Goal: Task Accomplishment & Management: Use online tool/utility

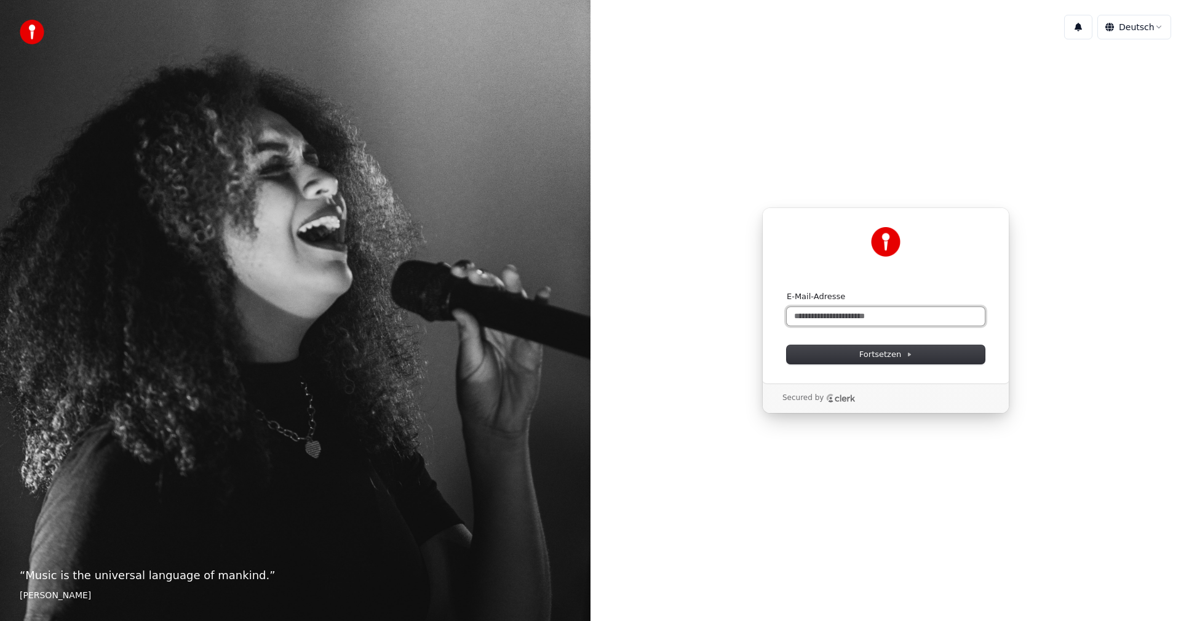
click at [806, 315] on input "E-Mail-Adresse" at bounding box center [886, 316] width 198 height 18
click at [787, 291] on button "submit" at bounding box center [787, 291] width 0 height 0
type input "**********"
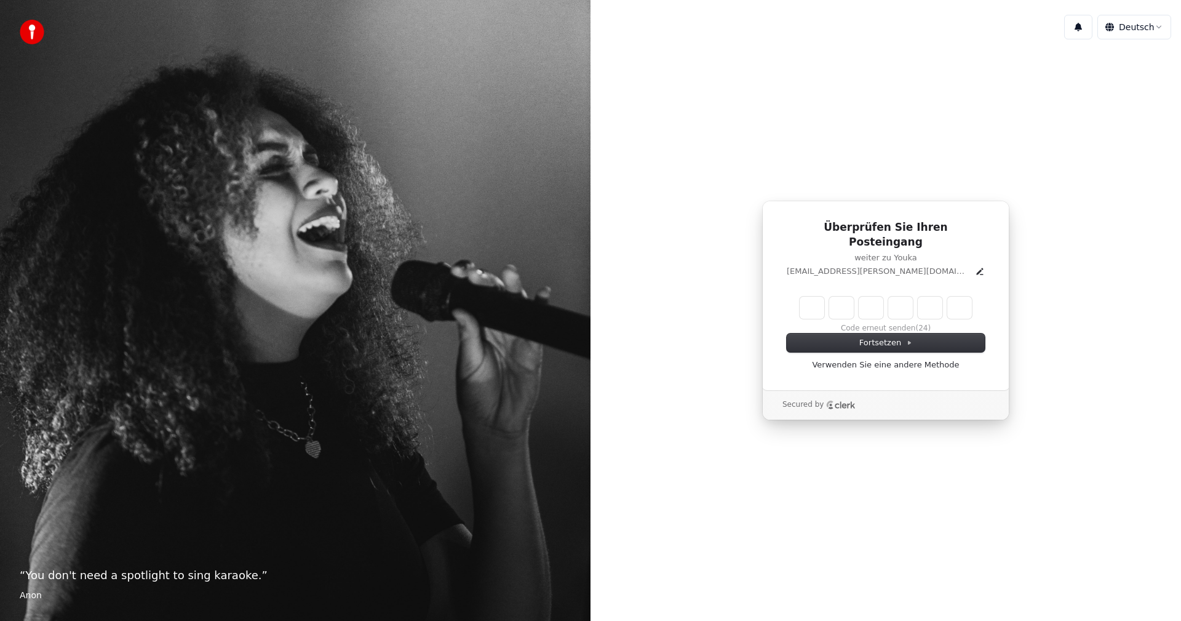
click at [806, 315] on div "Code erneut senden (24)" at bounding box center [886, 315] width 198 height 37
click at [811, 297] on input "Enter verification code" at bounding box center [898, 308] width 197 height 22
type input "******"
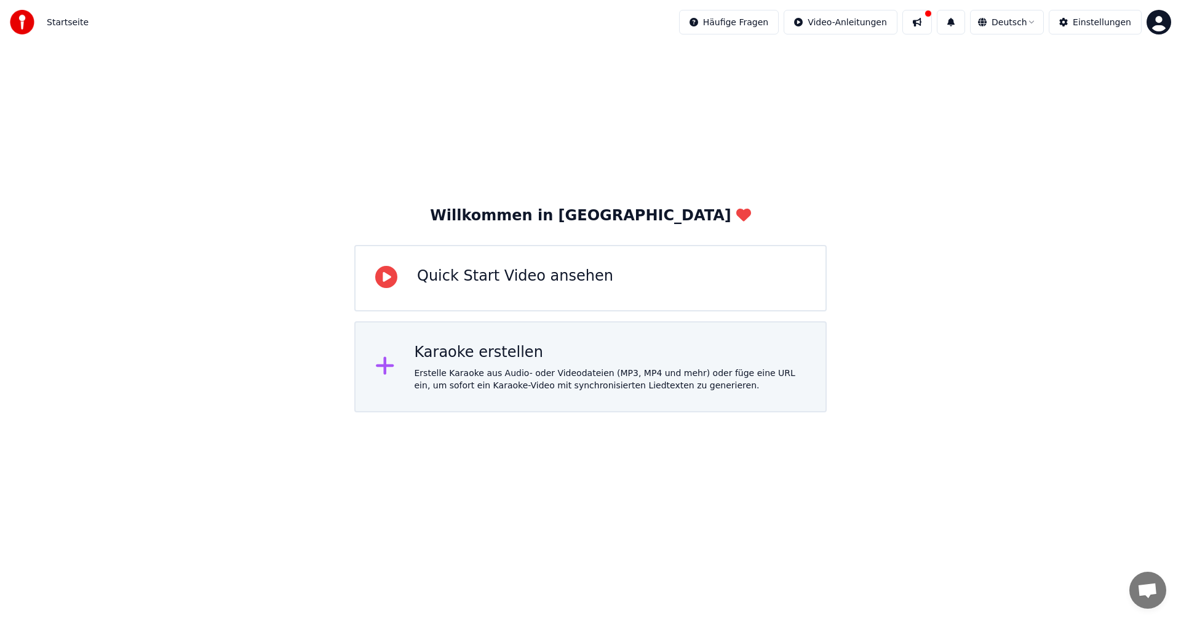
click at [592, 367] on div "Erstelle Karaoke aus Audio- oder Videodateien (MP3, MP4 und mehr) oder füge ein…" at bounding box center [611, 379] width 392 height 25
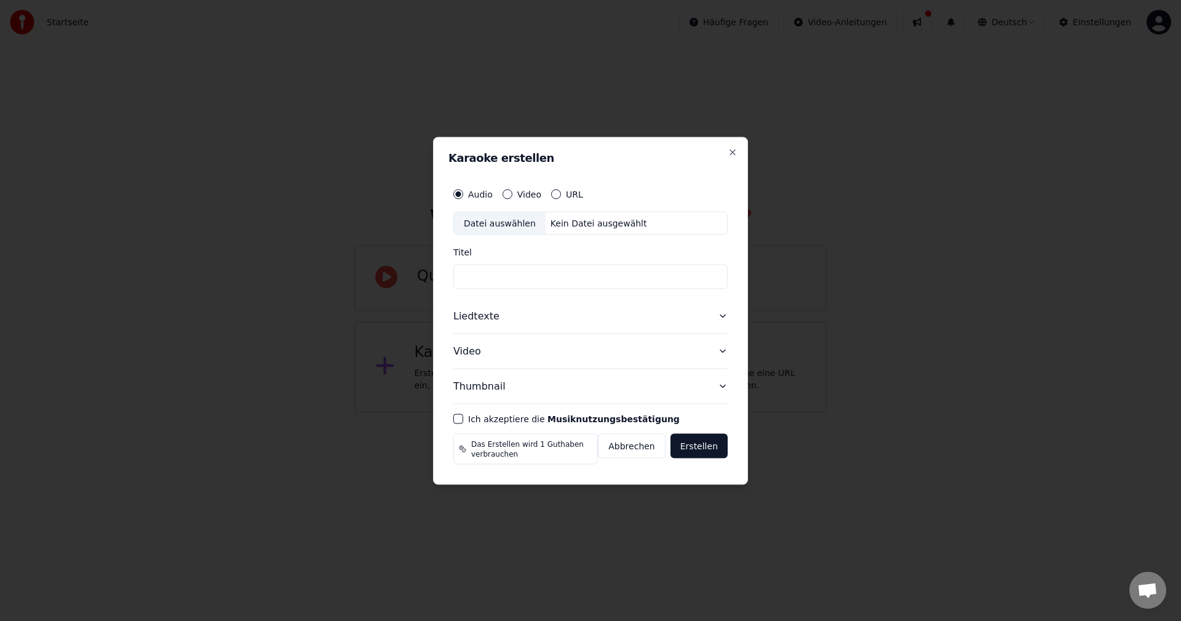
click at [488, 279] on input "text" at bounding box center [590, 276] width 274 height 25
type input "*********"
click at [500, 319] on button "Liedtexte" at bounding box center [590, 315] width 274 height 34
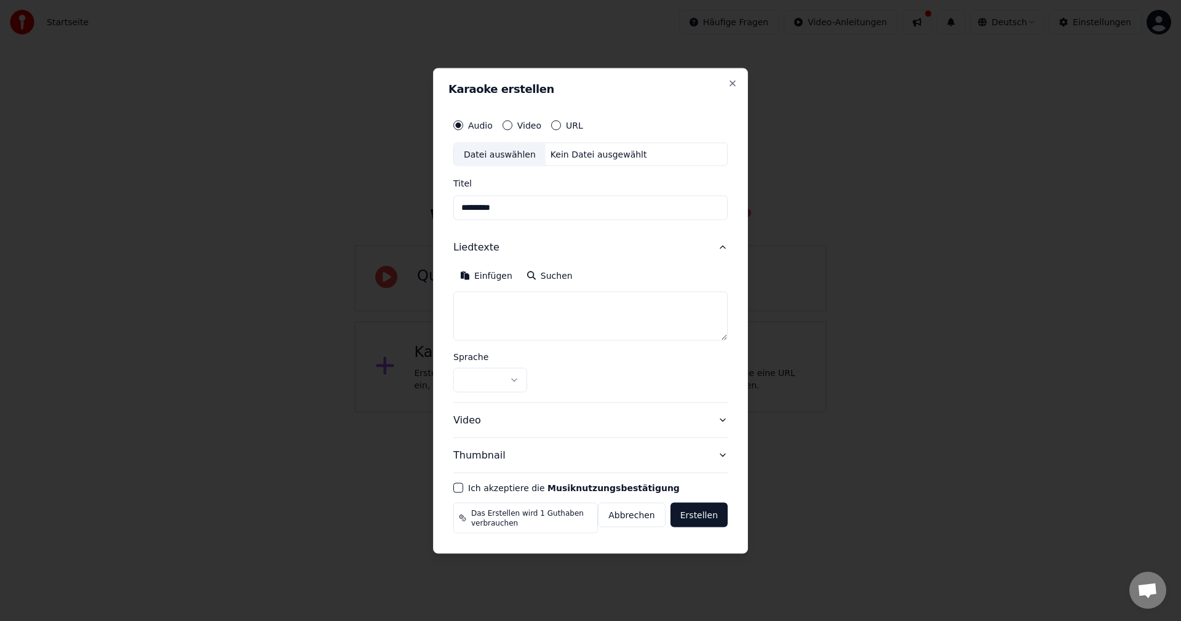
click at [487, 311] on textarea at bounding box center [590, 315] width 274 height 49
paste textarea "**********"
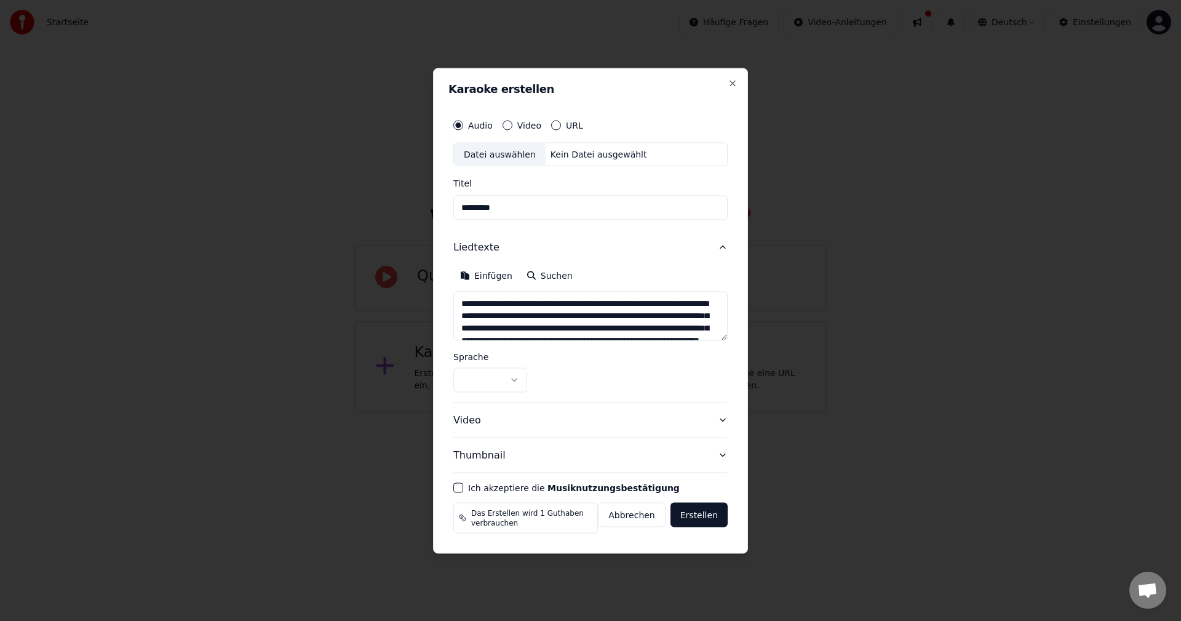
scroll to position [412, 0]
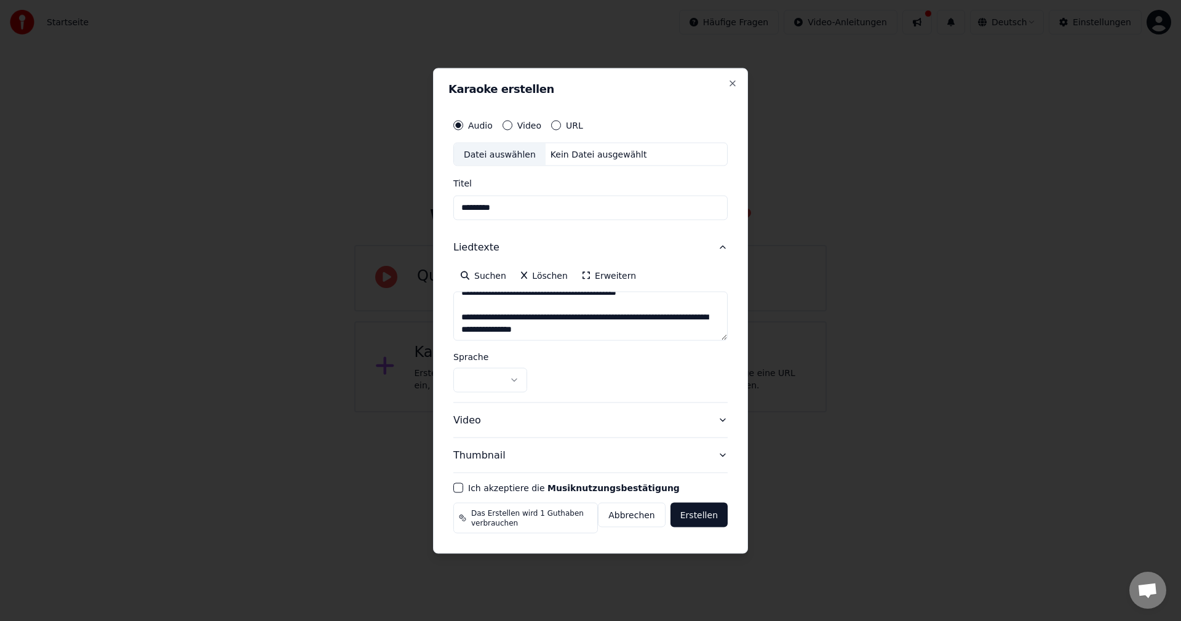
click at [487, 311] on textarea at bounding box center [590, 315] width 274 height 49
type textarea "**********"
click at [506, 375] on button "button" at bounding box center [490, 379] width 74 height 25
click at [519, 454] on button "Thumbnail" at bounding box center [590, 454] width 274 height 34
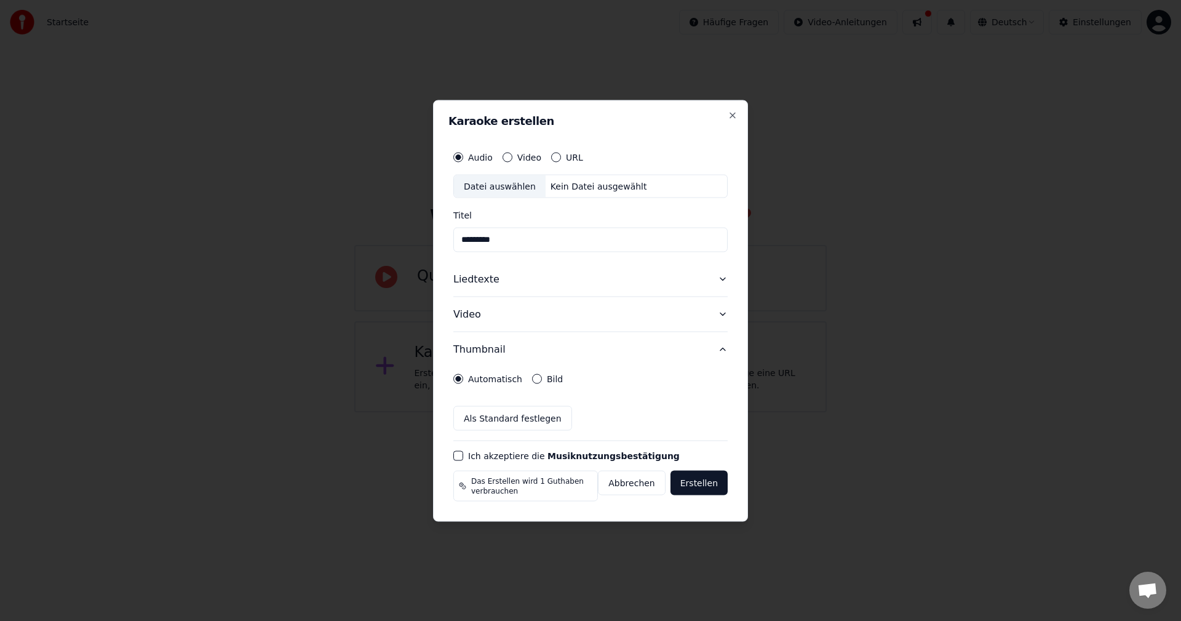
click at [533, 381] on button "Bild" at bounding box center [537, 378] width 10 height 10
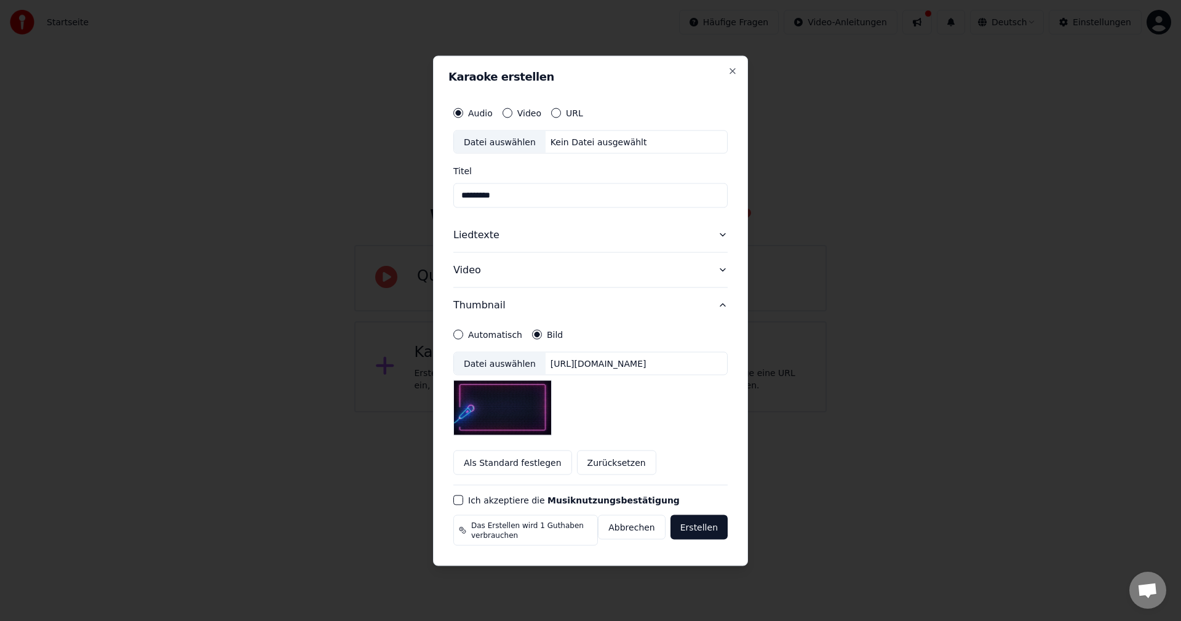
click at [499, 363] on div "Datei auswählen" at bounding box center [500, 363] width 92 height 22
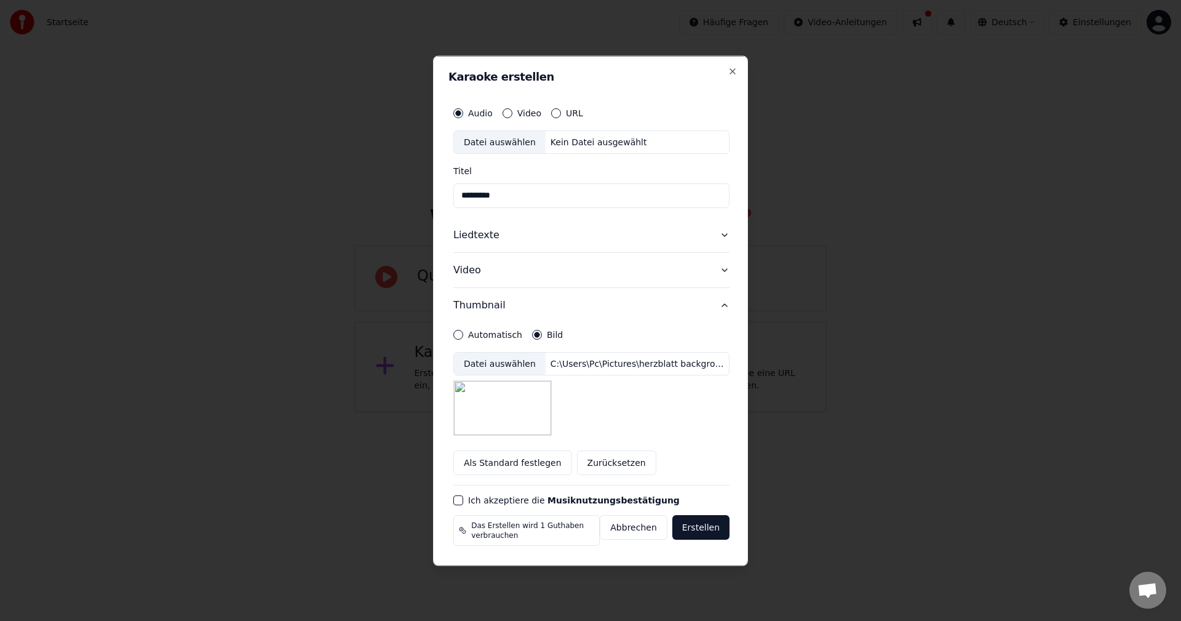
click at [457, 501] on button "Ich akzeptiere die Musiknutzungsbestätigung" at bounding box center [458, 500] width 10 height 10
click at [697, 528] on button "Erstellen" at bounding box center [700, 526] width 57 height 25
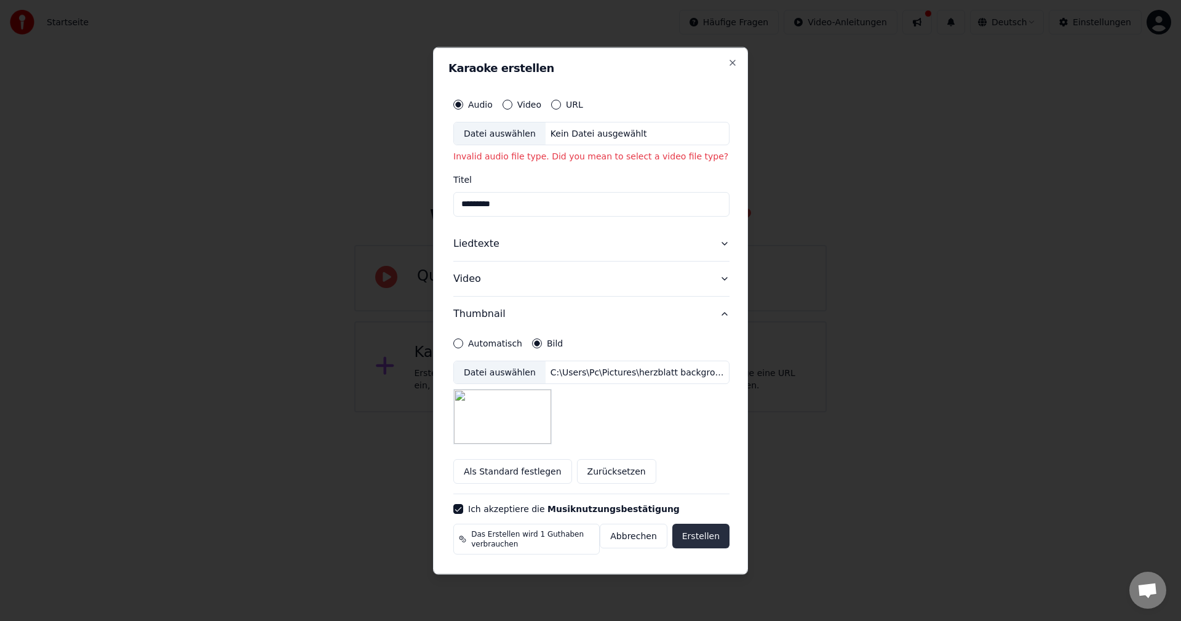
click at [699, 538] on button "Erstellen" at bounding box center [700, 535] width 57 height 25
click at [511, 129] on div "Datei auswählen" at bounding box center [500, 133] width 92 height 22
type input "**********"
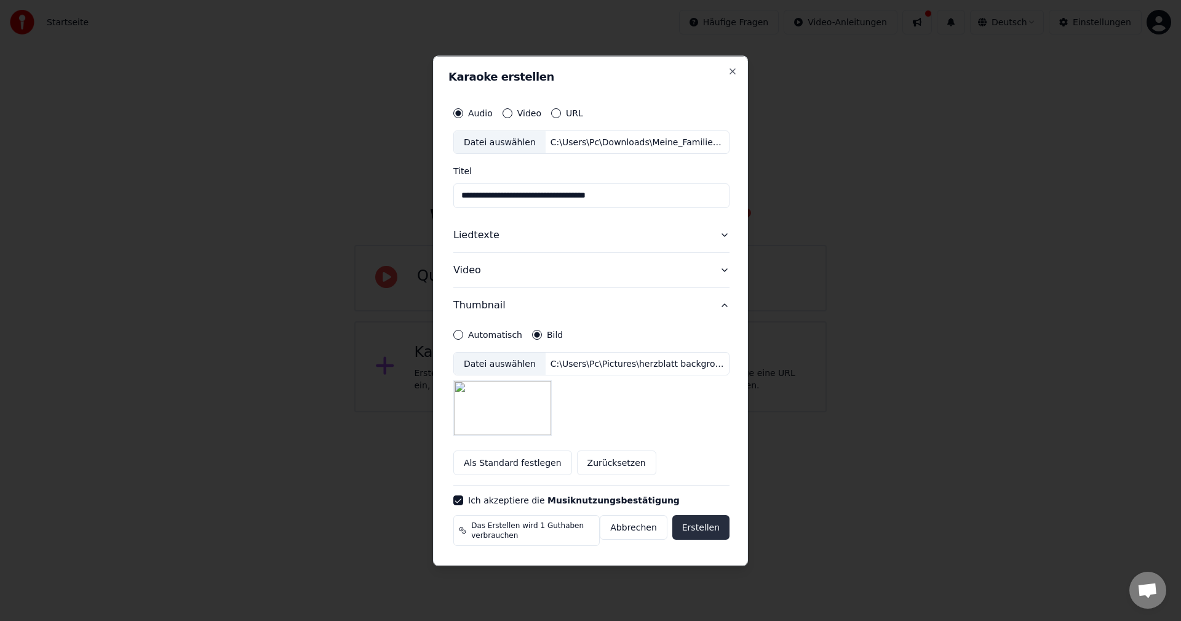
click at [697, 526] on button "Erstellen" at bounding box center [700, 526] width 57 height 25
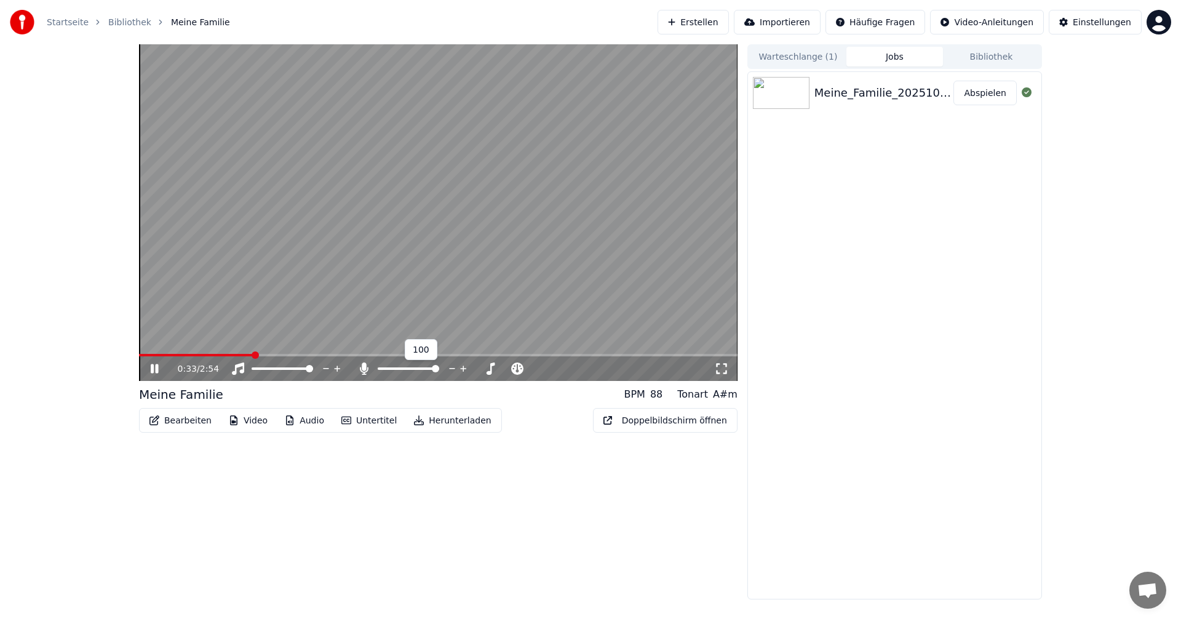
click at [439, 372] on span at bounding box center [435, 368] width 7 height 7
click at [365, 416] on button "Untertitel" at bounding box center [369, 420] width 70 height 20
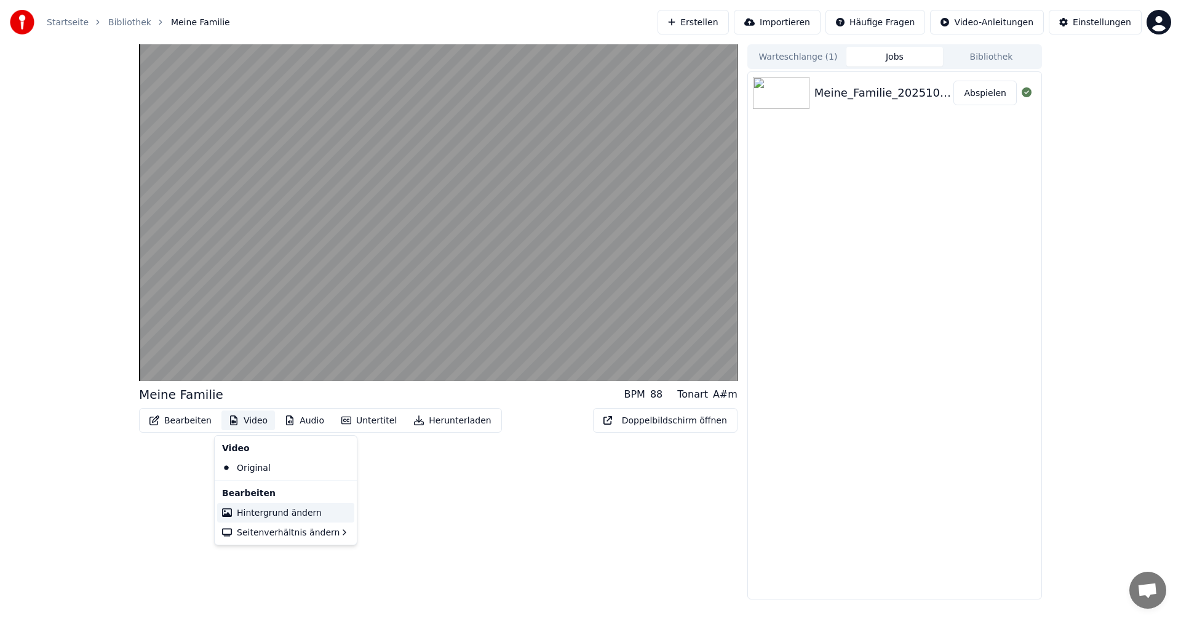
click at [256, 509] on div "Hintergrund ändern" at bounding box center [279, 512] width 85 height 12
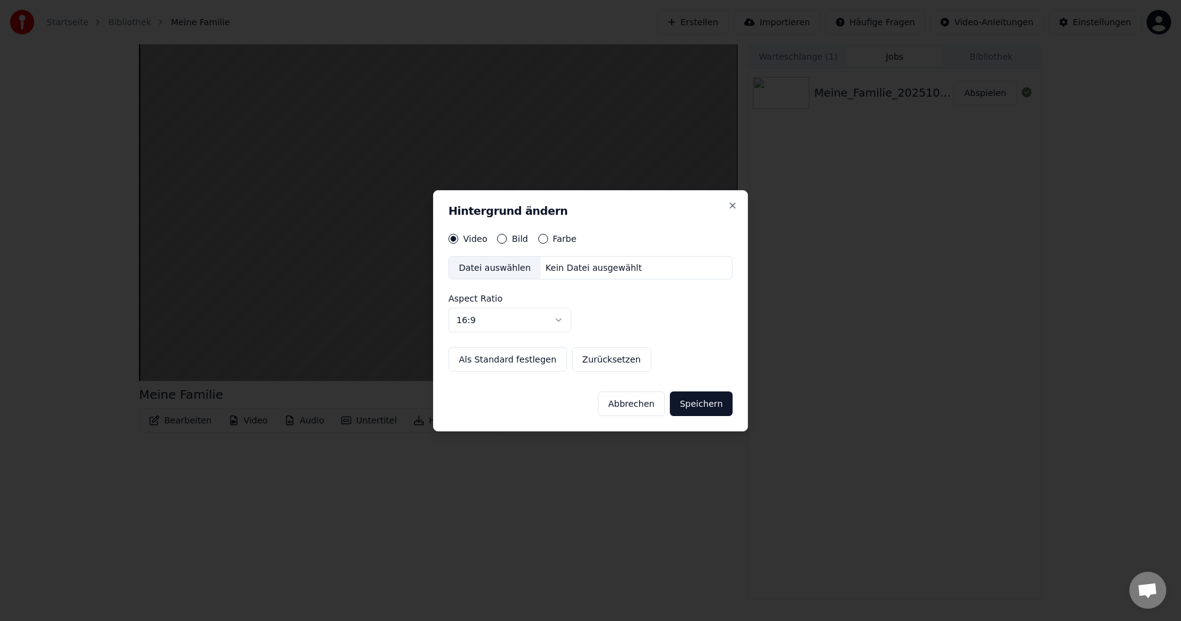
click at [504, 237] on button "Bild" at bounding box center [502, 239] width 10 height 10
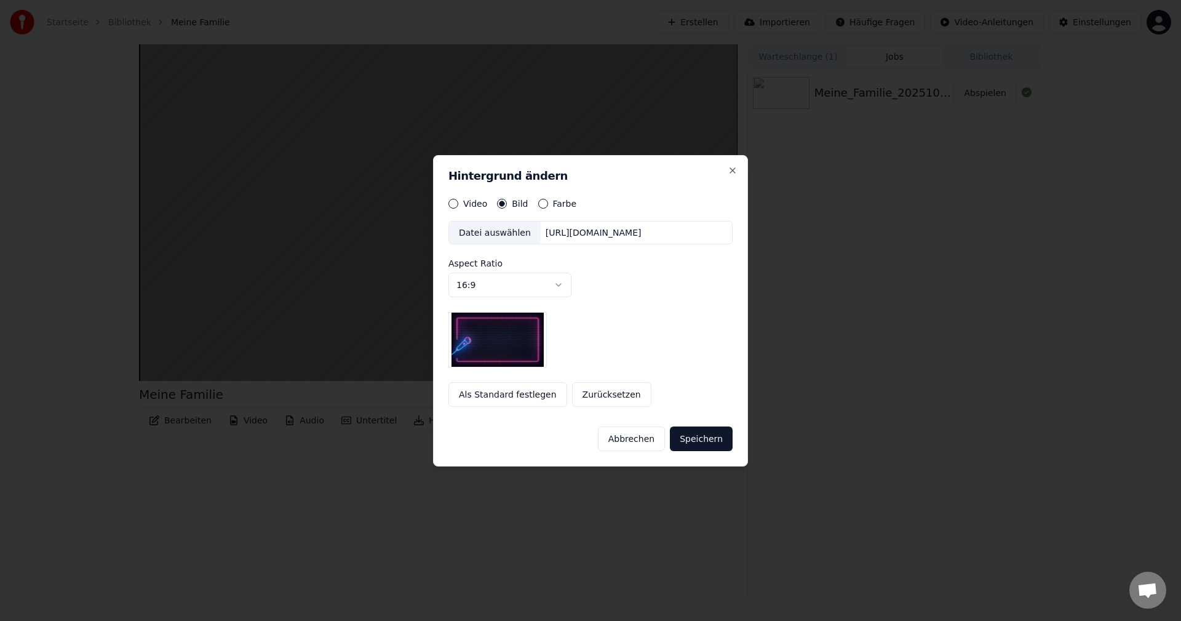
click at [490, 237] on div "Datei auswählen" at bounding box center [495, 232] width 92 height 22
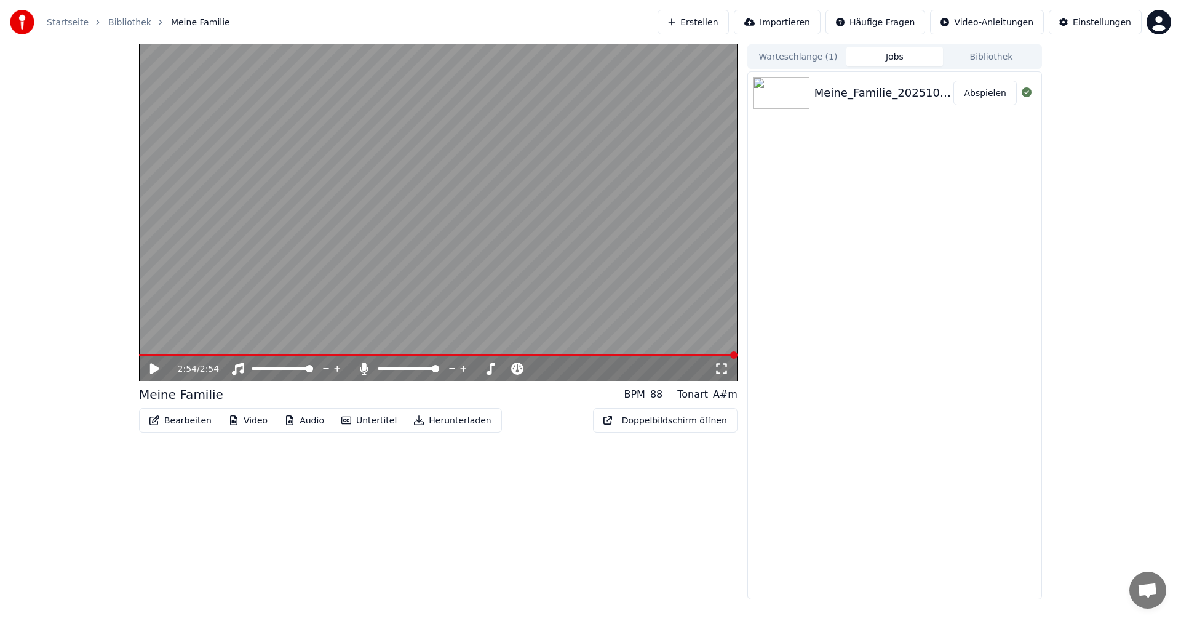
click at [158, 367] on icon at bounding box center [163, 368] width 29 height 12
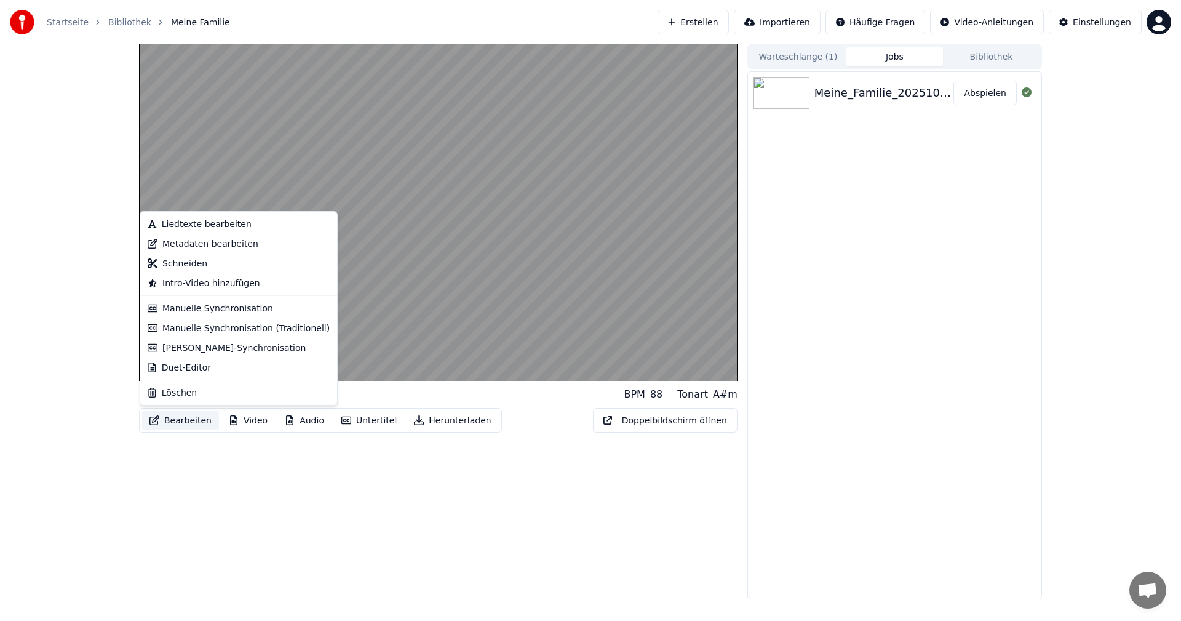
click at [196, 420] on button "Bearbeiten" at bounding box center [180, 420] width 77 height 20
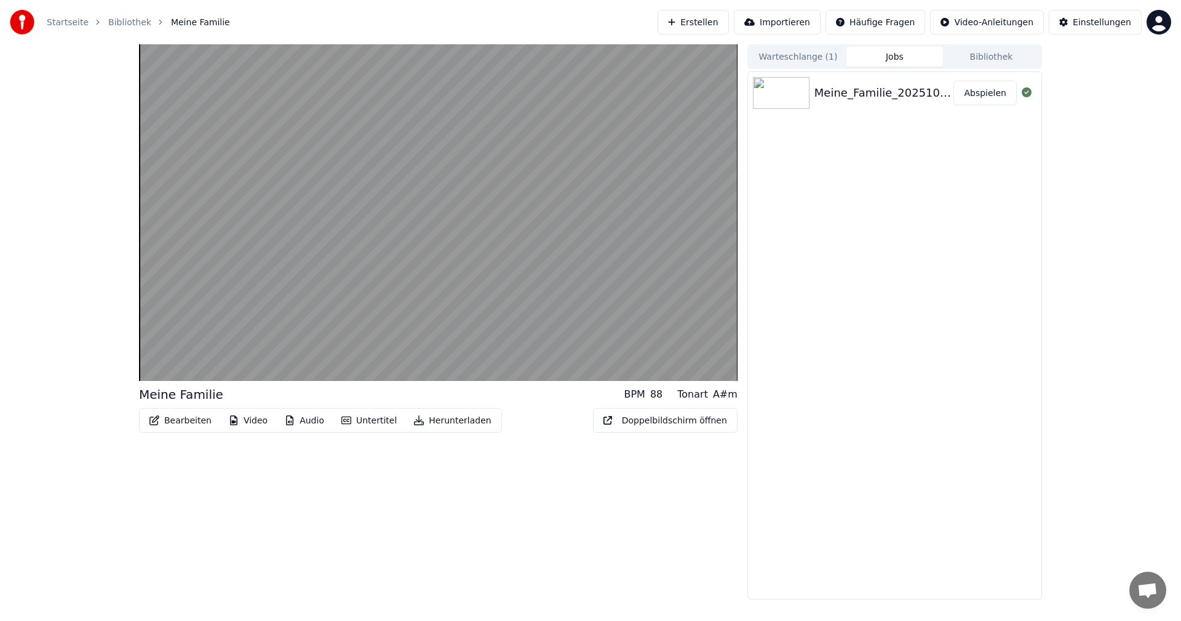
click at [162, 477] on div "Meine Familie BPM 88 Tonart A#m Bearbeiten Video Audio Untertitel Herunterladen…" at bounding box center [438, 321] width 599 height 555
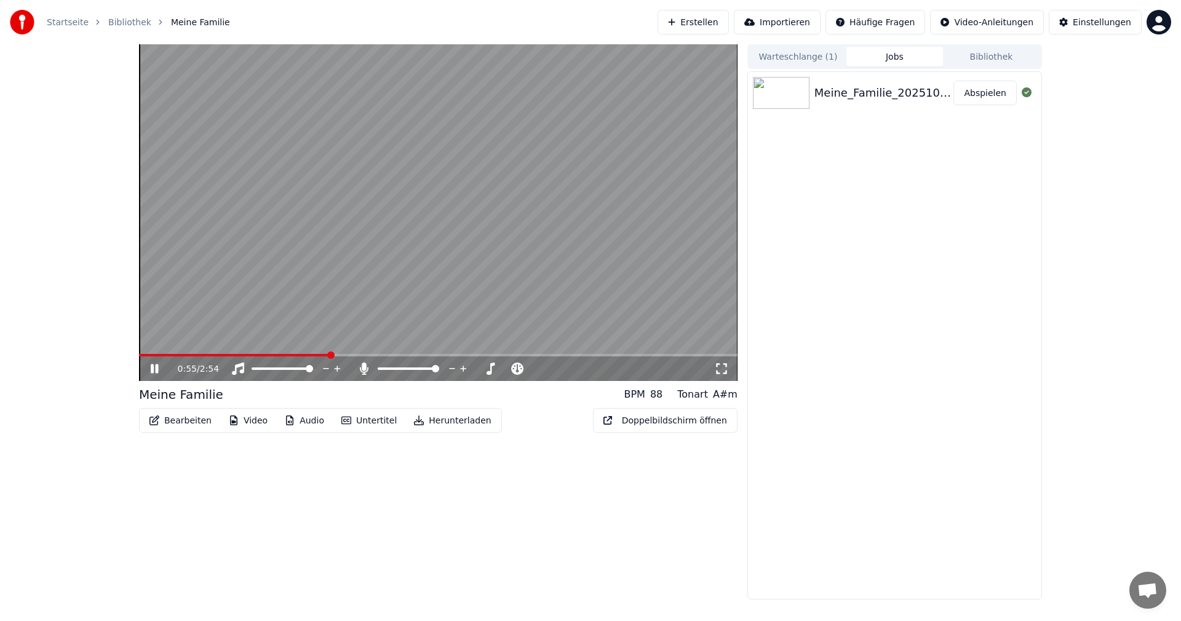
click at [163, 364] on icon at bounding box center [163, 368] width 29 height 12
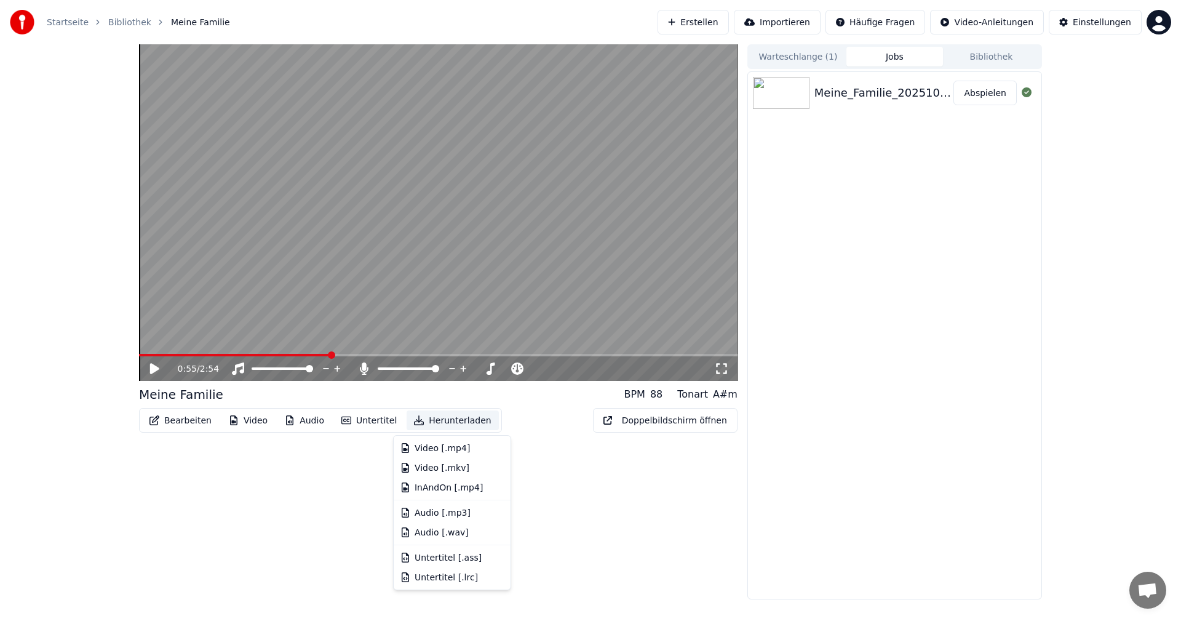
click at [462, 415] on button "Herunterladen" at bounding box center [453, 420] width 92 height 20
click at [447, 487] on div "InAndOn [.mp4]" at bounding box center [449, 487] width 69 height 12
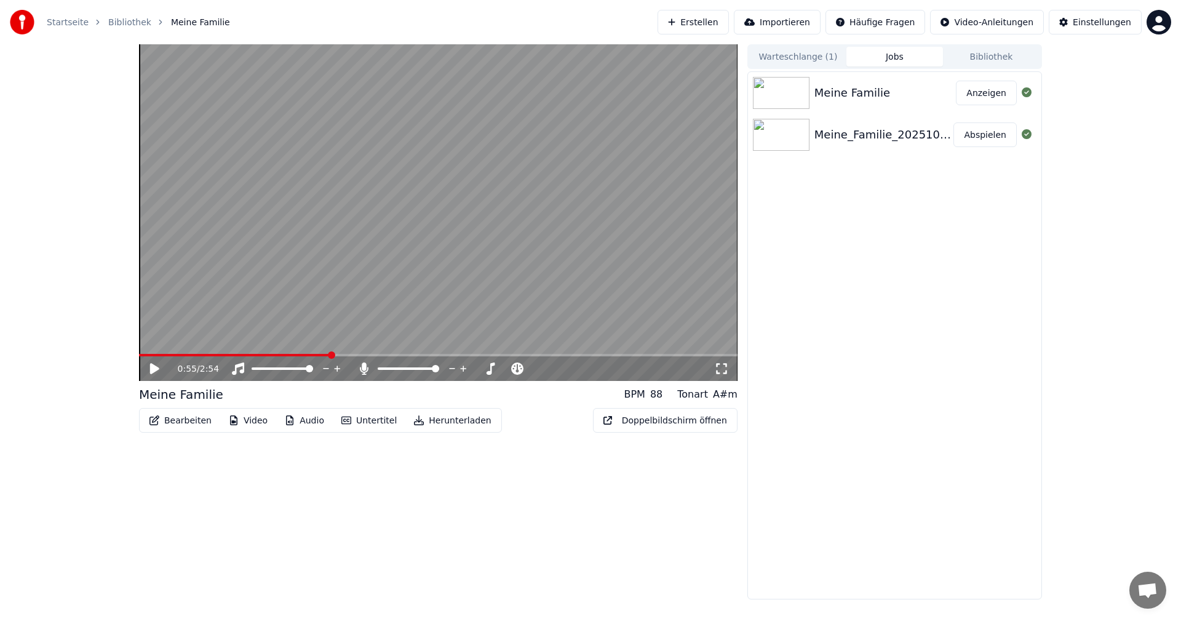
drag, startPoint x: 447, startPoint y: 487, endPoint x: 562, endPoint y: 406, distance: 140.8
click at [562, 406] on div "0:55 / 2:54 Meine Familie BPM 88 Tonart A#m Bearbeiten Video Audio Untertitel H…" at bounding box center [438, 321] width 599 height 555
click at [258, 422] on button "Video" at bounding box center [248, 420] width 54 height 20
click at [268, 514] on div "Hintergrund ändern" at bounding box center [279, 512] width 85 height 12
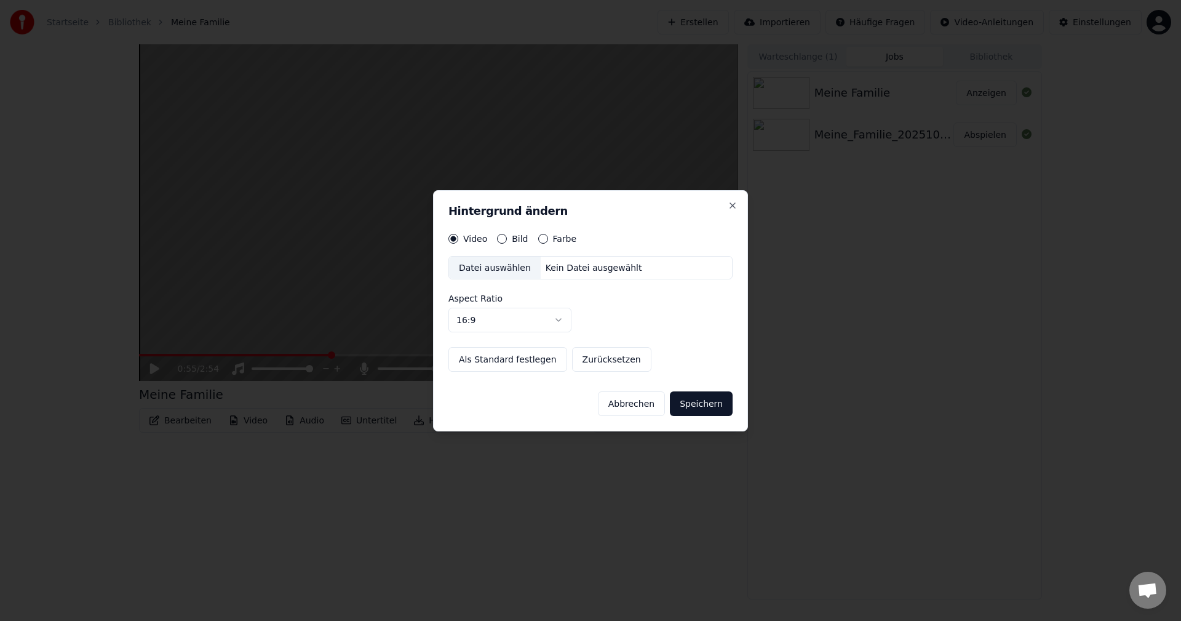
click at [507, 235] on div "Bild" at bounding box center [512, 239] width 31 height 10
click at [501, 235] on button "Bild" at bounding box center [502, 239] width 10 height 10
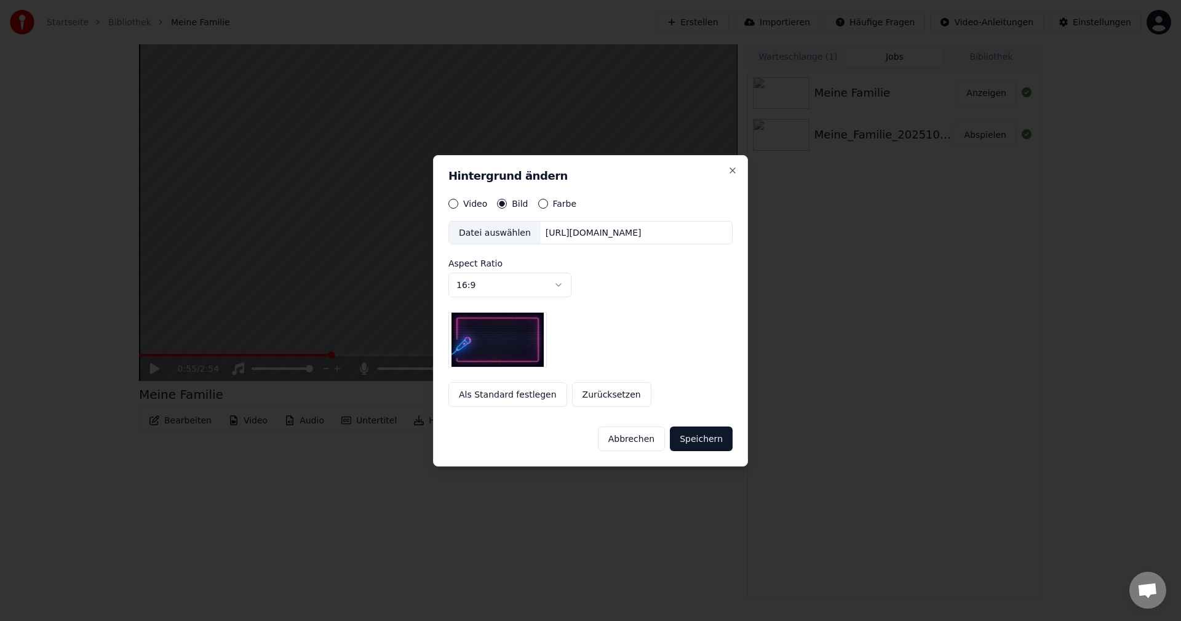
click at [501, 237] on div "Datei auswählen" at bounding box center [495, 232] width 92 height 22
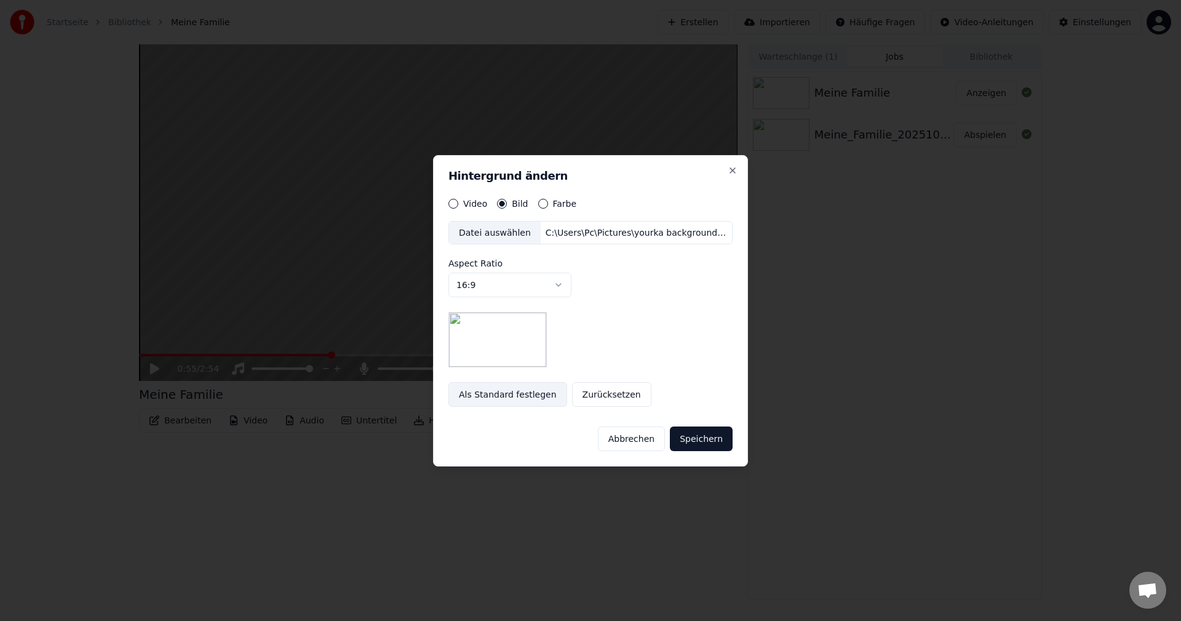
click at [532, 393] on button "Als Standard festlegen" at bounding box center [507, 394] width 119 height 25
click at [703, 437] on button "Speichern" at bounding box center [701, 438] width 63 height 25
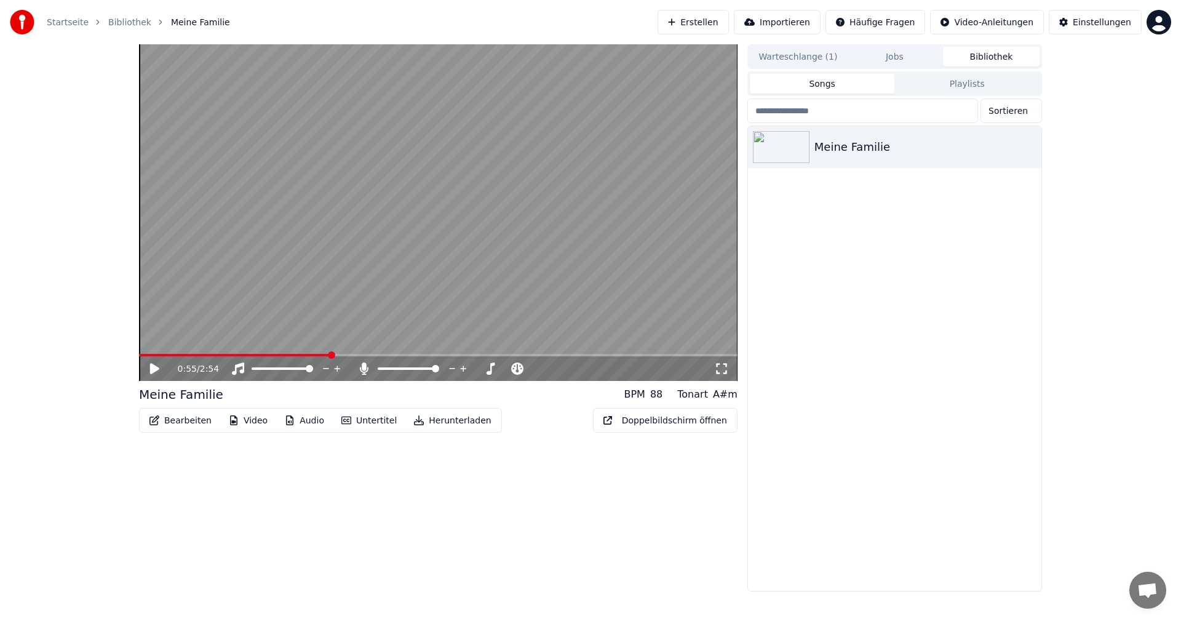
click at [984, 54] on button "Bibliothek" at bounding box center [991, 57] width 97 height 20
click at [826, 79] on button "Songs" at bounding box center [822, 84] width 145 height 20
click at [1026, 143] on icon "button" at bounding box center [1030, 146] width 12 height 10
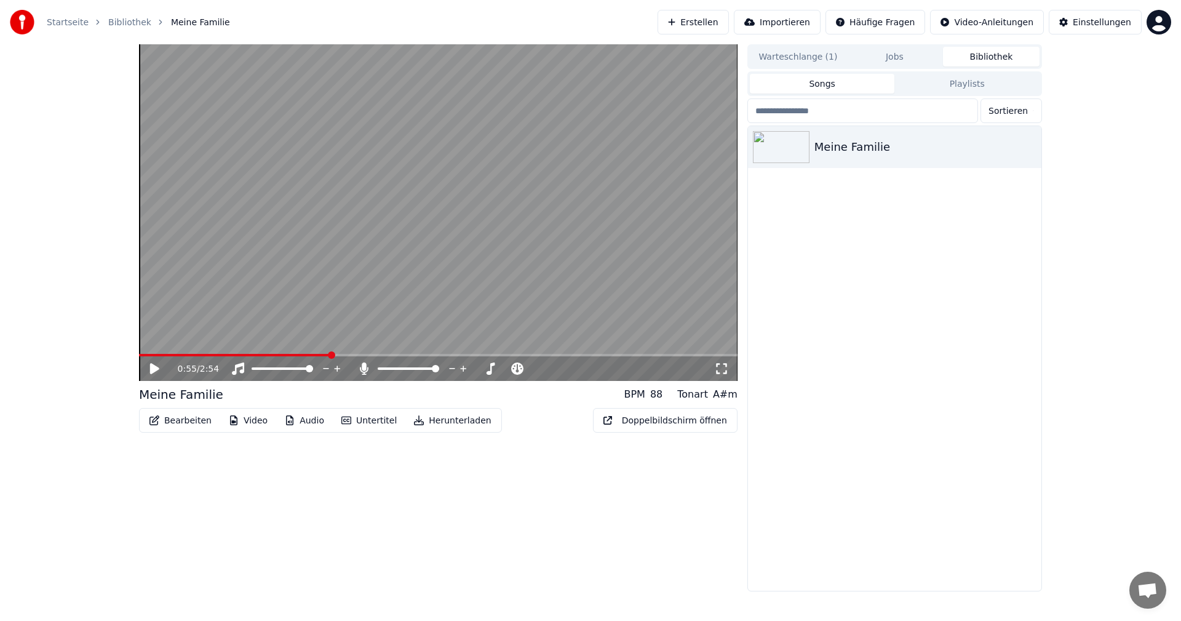
click at [991, 52] on button "Bibliothek" at bounding box center [991, 57] width 97 height 20
click at [458, 419] on button "Herunterladen" at bounding box center [453, 420] width 92 height 20
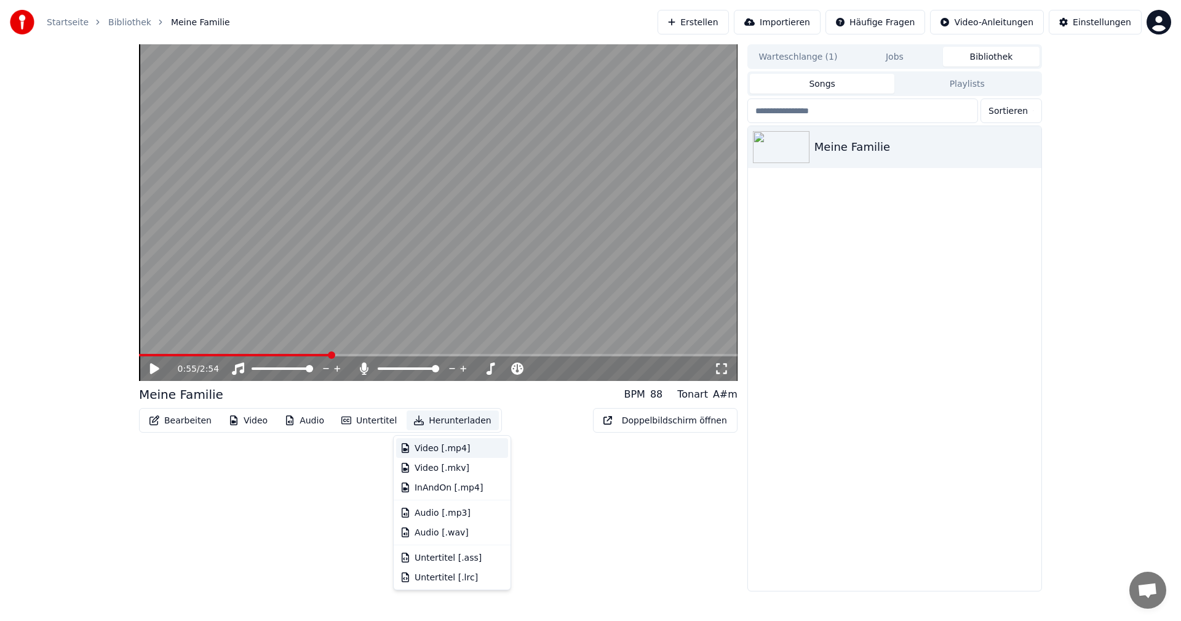
click at [447, 445] on div "Video [.mp4]" at bounding box center [442, 448] width 55 height 12
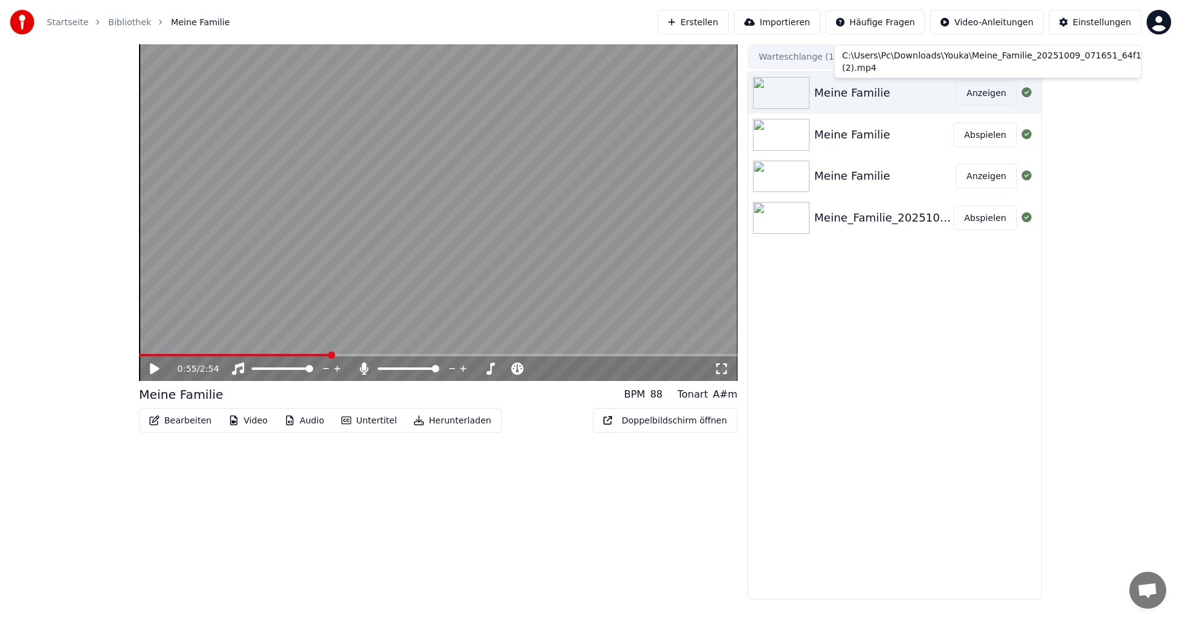
click at [986, 89] on button "Anzeigen" at bounding box center [986, 93] width 61 height 25
